Goal: Information Seeking & Learning: Understand process/instructions

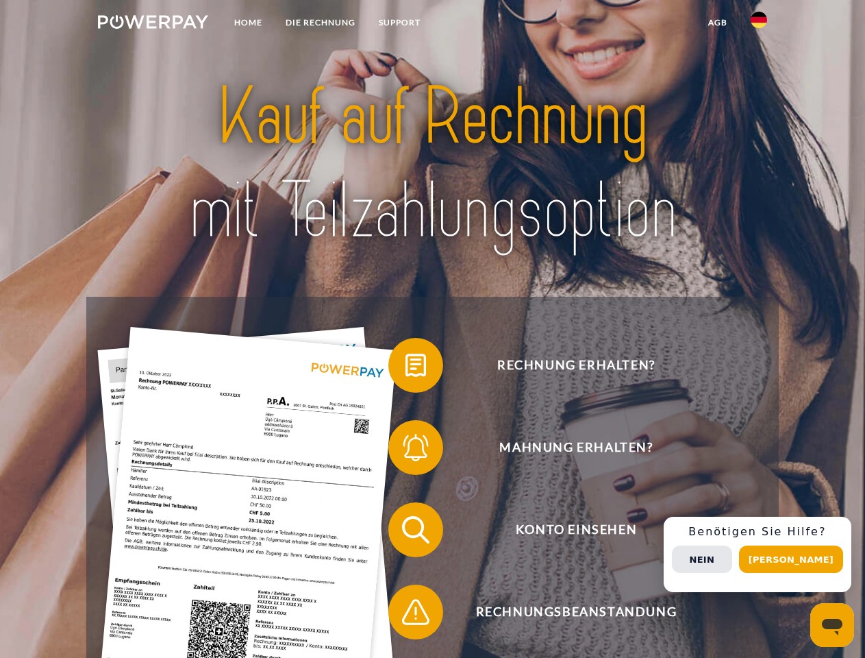
click at [153, 24] on img at bounding box center [153, 22] width 110 height 14
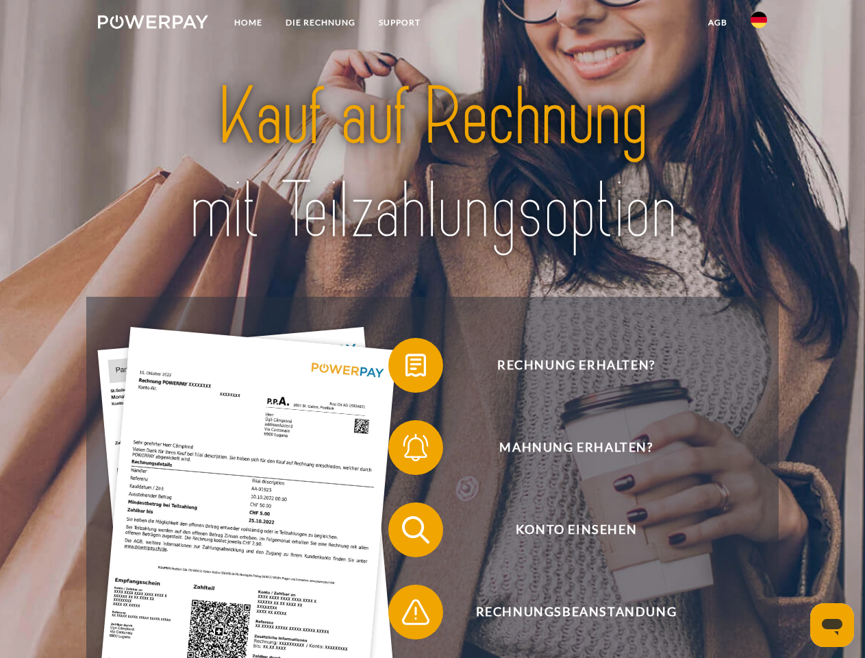
click at [759, 24] on img at bounding box center [759, 20] width 16 height 16
click at [717, 23] on link "agb" at bounding box center [718, 22] width 42 height 25
click at [405, 368] on span at bounding box center [395, 365] width 68 height 68
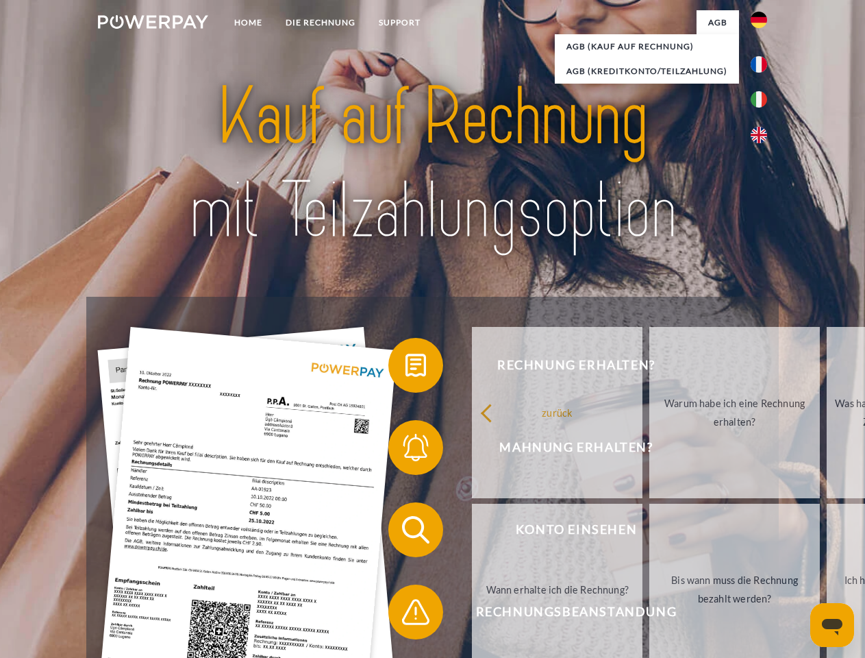
click at [459, 450] on div "zurück Warum habe ich eine Rechnung erhalten? Was habe ich noch offen, ist mein…" at bounding box center [735, 500] width 553 height 353
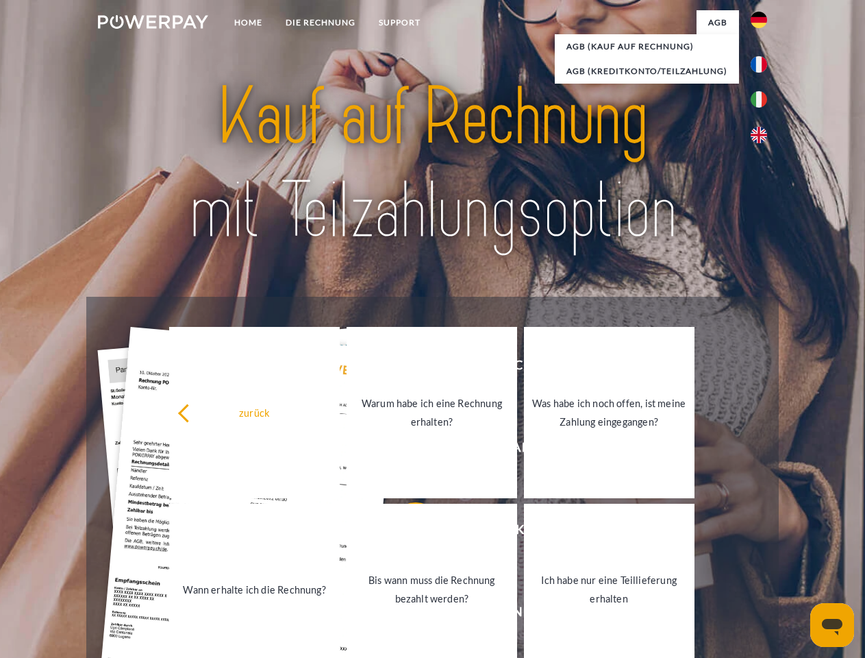
click at [405, 532] on link "Bis wann muss die Rechnung bezahlt werden?" at bounding box center [432, 588] width 171 height 171
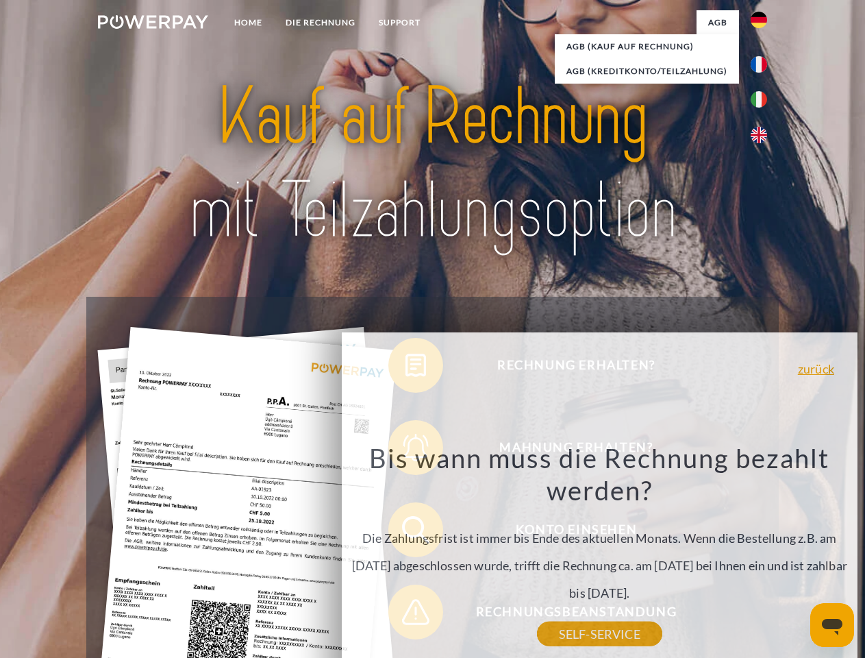
click at [405, 614] on div "Bis wann muss die Rechnung bezahlt werden? Die Zahlungsfrist ist immer bis Ende…" at bounding box center [599, 537] width 500 height 192
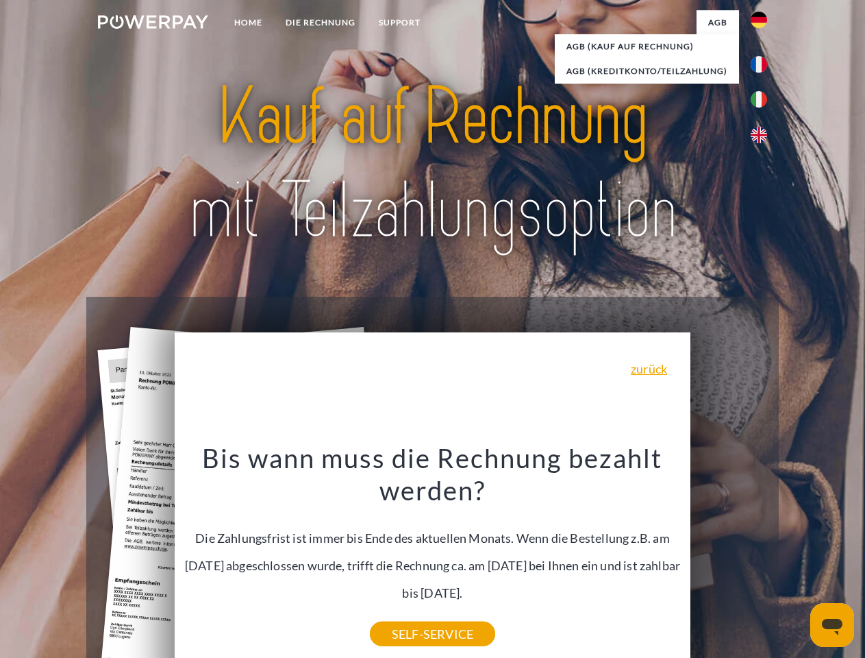
click at [762, 554] on div "Rechnung erhalten? Mahnung erhalten? Konto einsehen" at bounding box center [432, 571] width 692 height 548
click at [729, 557] on span "Konto einsehen" at bounding box center [576, 529] width 336 height 55
click at [796, 559] on header "Home DIE RECHNUNG SUPPORT" at bounding box center [432, 473] width 865 height 946
